Goal: Find contact information: Find contact information

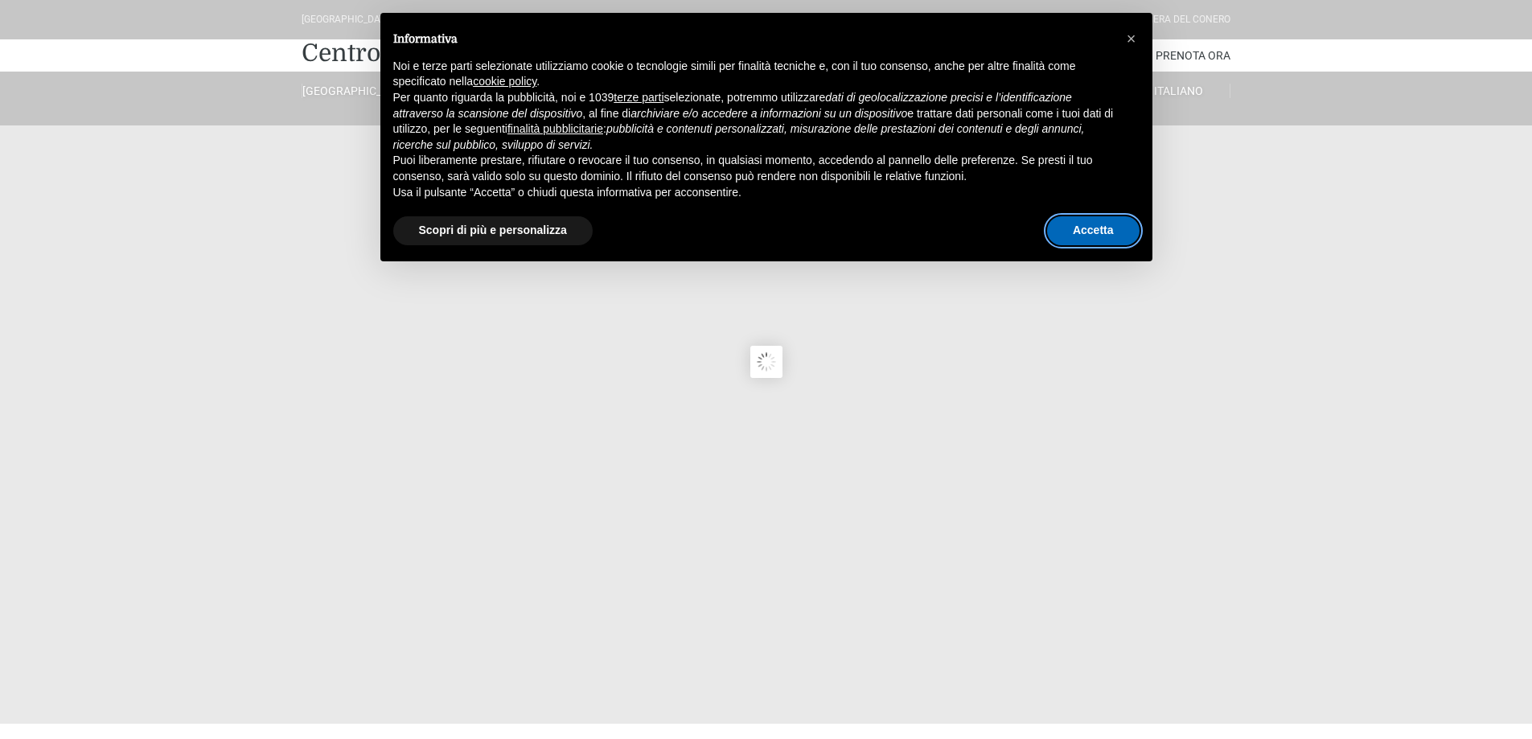
click at [1074, 225] on button "Accetta" at bounding box center [1093, 230] width 92 height 29
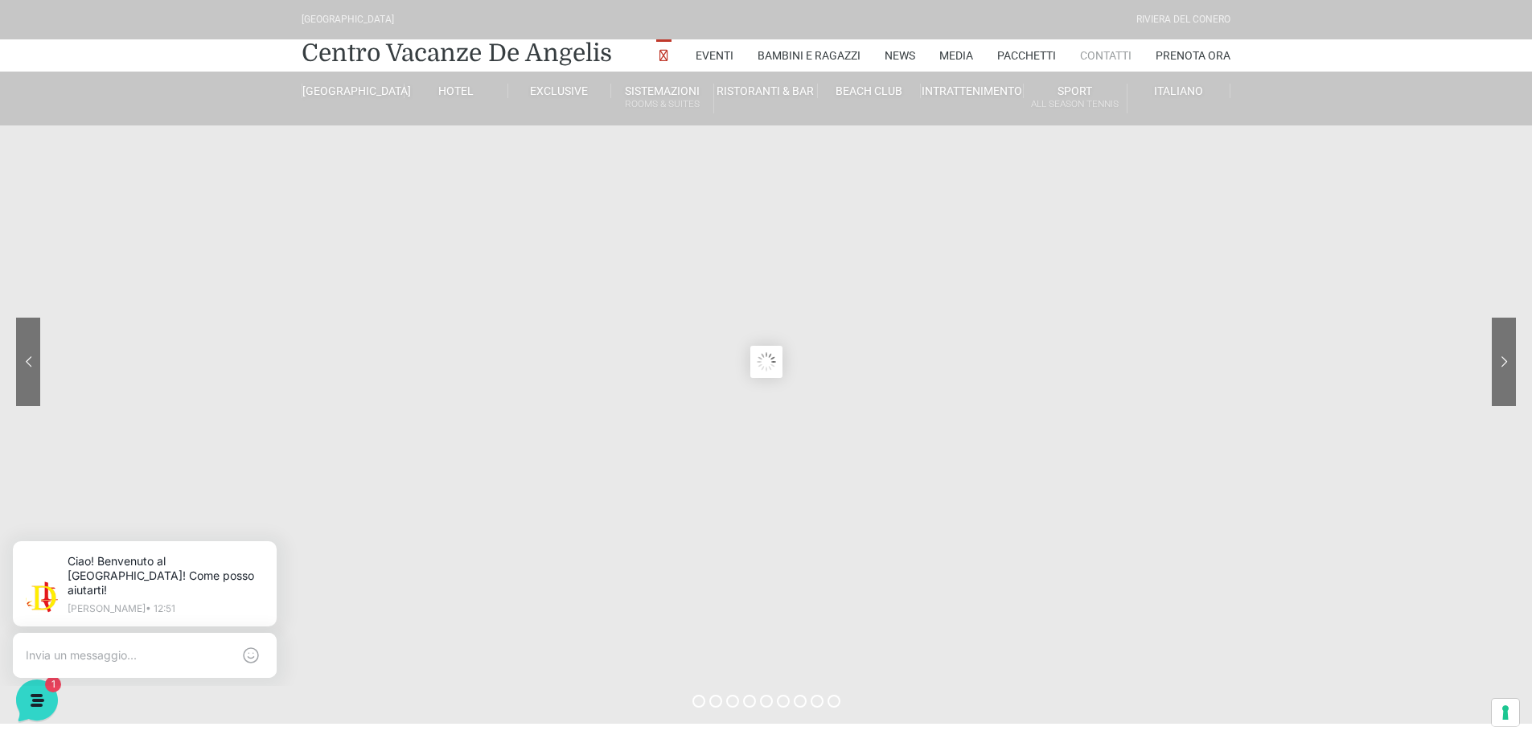
click at [1106, 50] on link "Contatti" at bounding box center [1105, 55] width 51 height 32
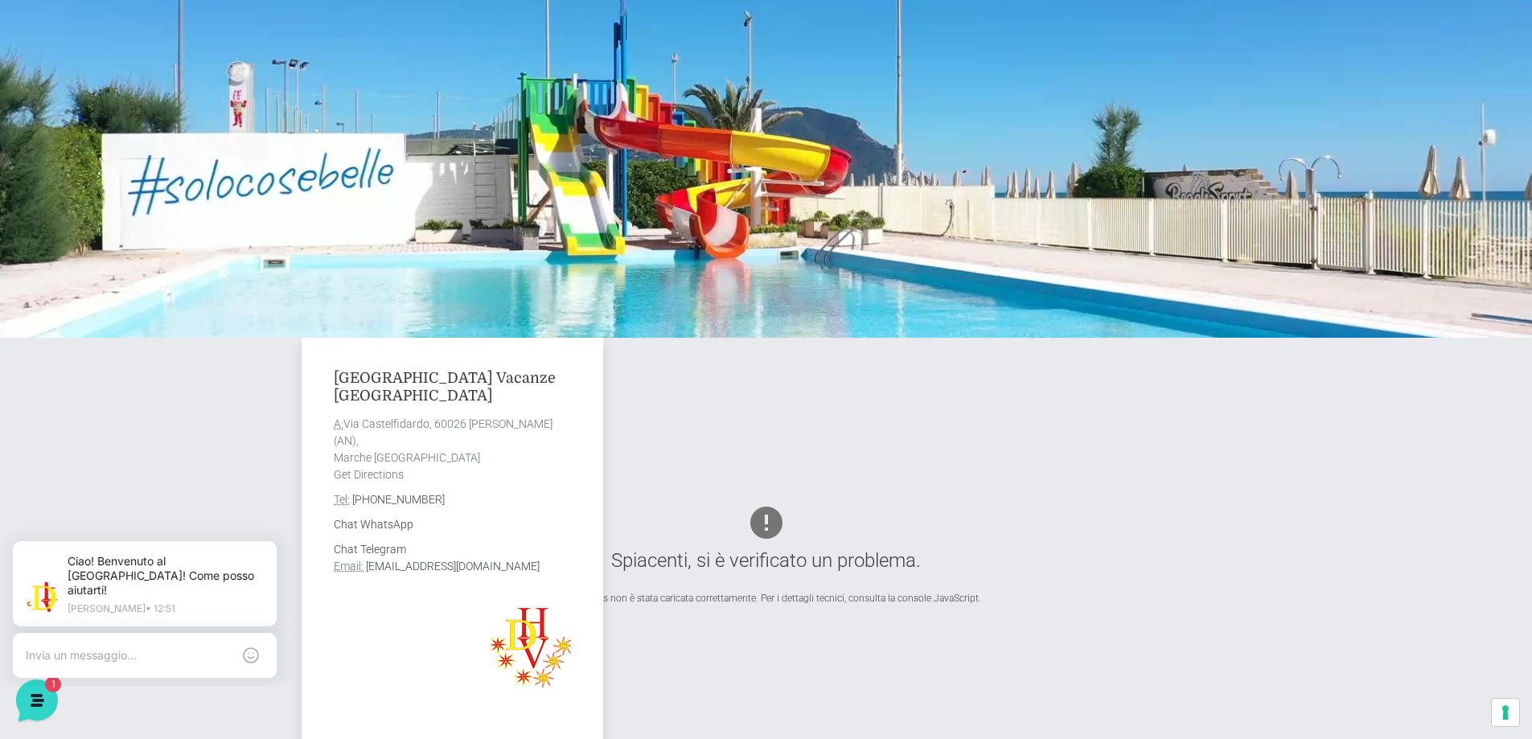
drag, startPoint x: 347, startPoint y: 420, endPoint x: 388, endPoint y: 435, distance: 43.8
click at [388, 435] on address "A: Via Castelfidardo, 60026 Marcelli di Numana (AN), Marche Italia Get Directio…" at bounding box center [452, 450] width 237 height 68
copy address "Via Castelfidardo, 60026 Marcelli di Numana (AN),"
drag, startPoint x: 566, startPoint y: 569, endPoint x: 367, endPoint y: 566, distance: 199.4
click at [367, 566] on address "Chat Telegram Email: info@villaggiocentrovacanzedeangelis.it" at bounding box center [452, 558] width 237 height 34
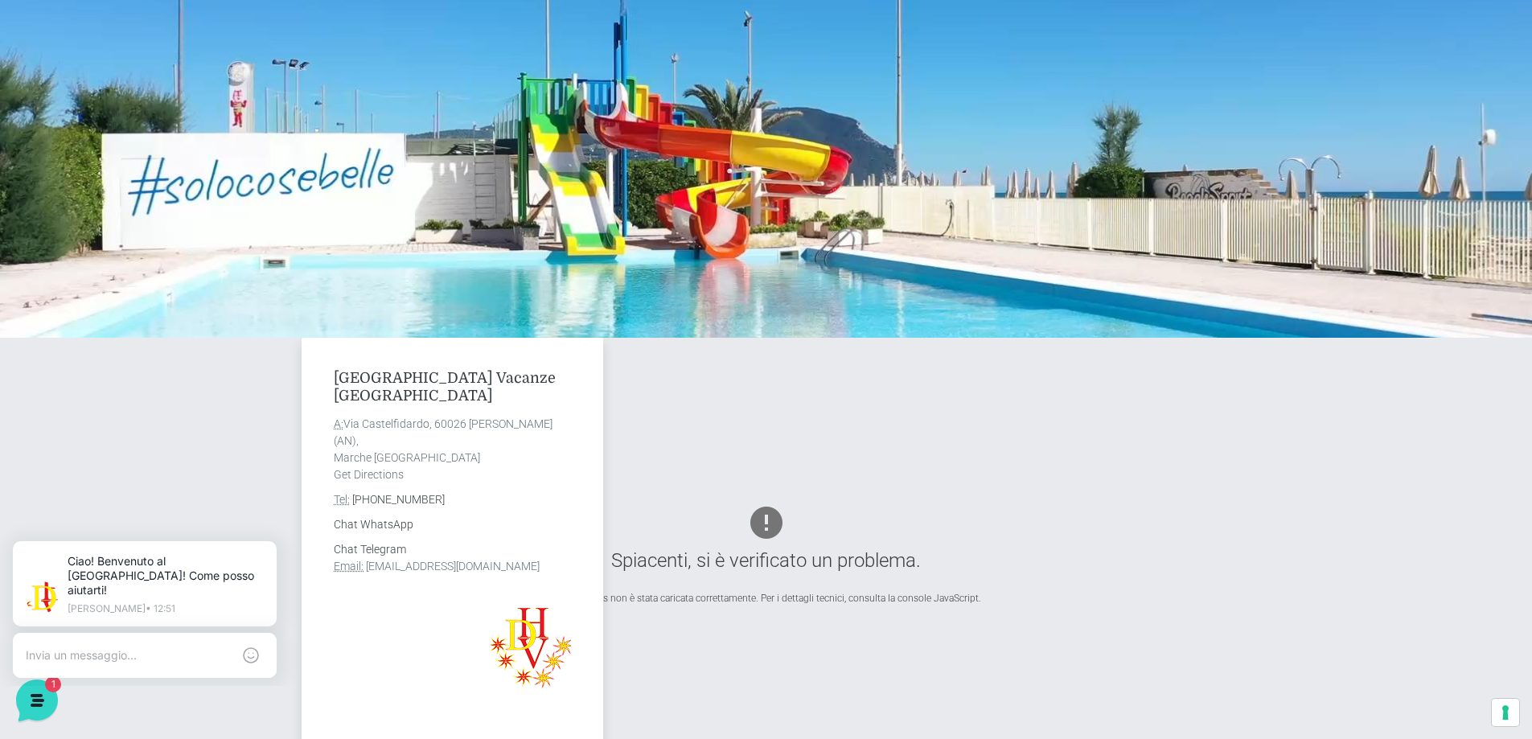
copy link "info@villaggiocentrovacanzedeangelis.it"
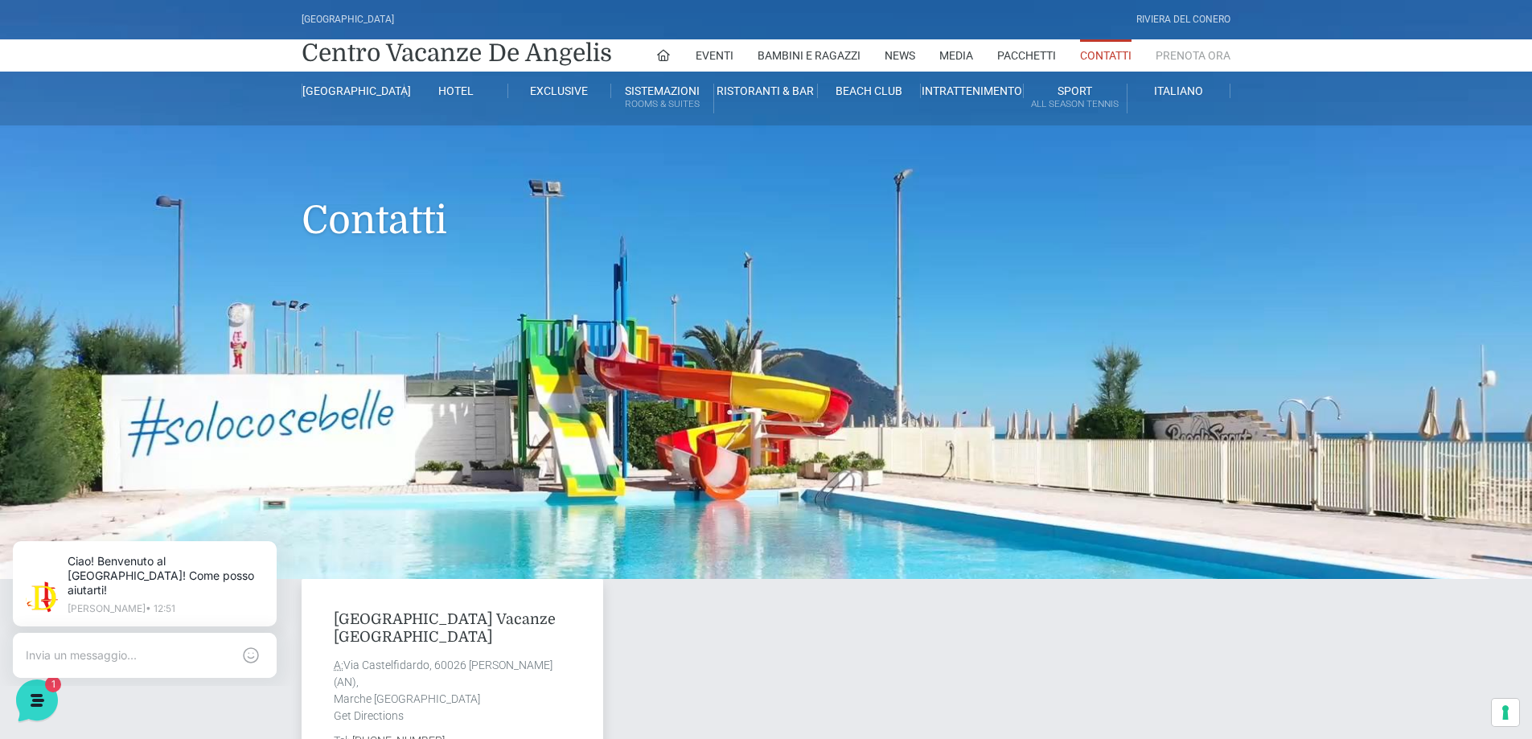
click at [1197, 55] on link "Prenota Ora" at bounding box center [1193, 55] width 75 height 32
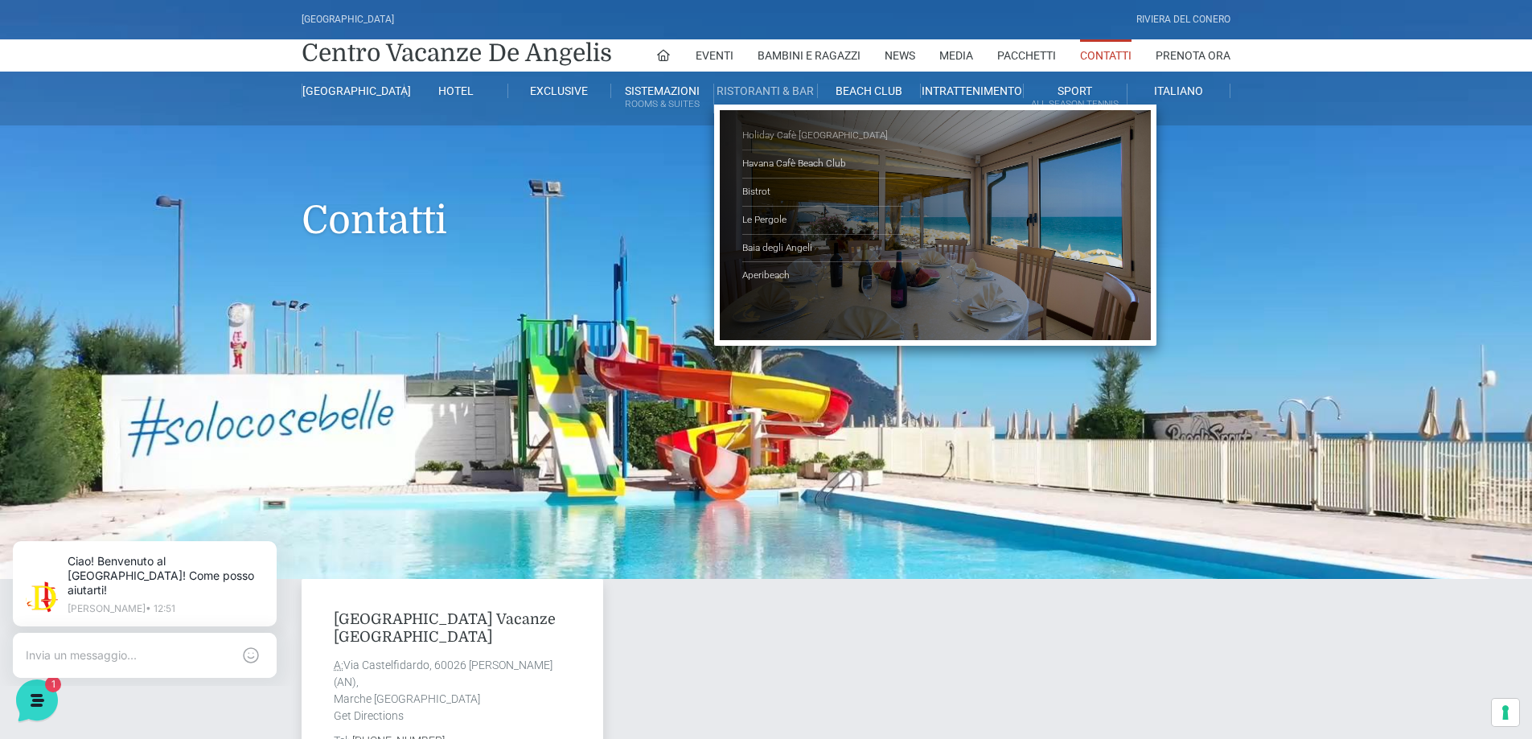
click at [775, 133] on link "Holiday Cafè [GEOGRAPHIC_DATA]" at bounding box center [822, 136] width 161 height 28
